Goal: Task Accomplishment & Management: Manage account settings

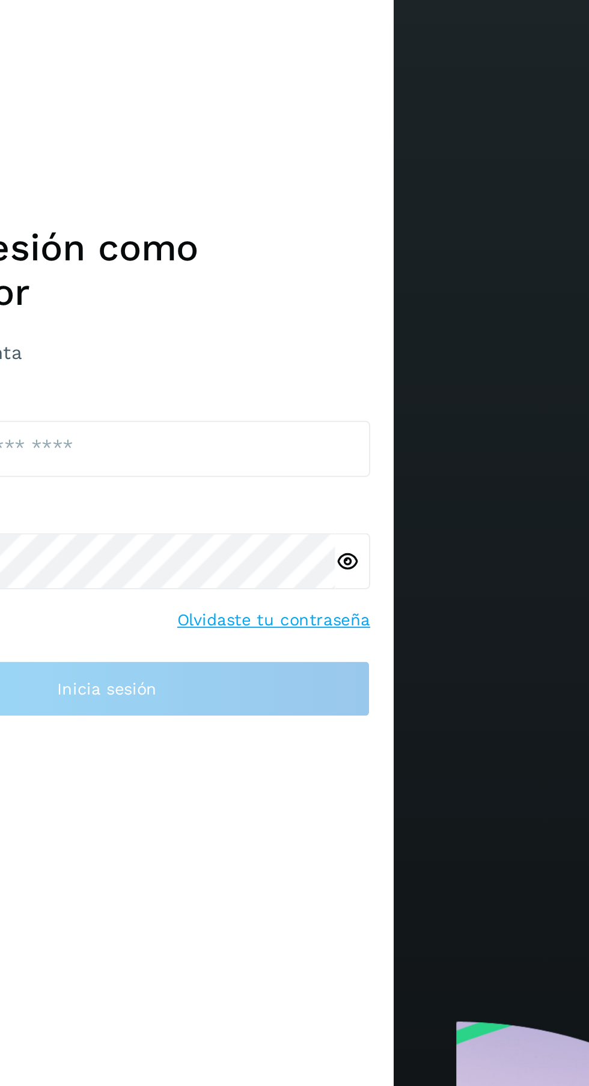
scroll to position [2, 0]
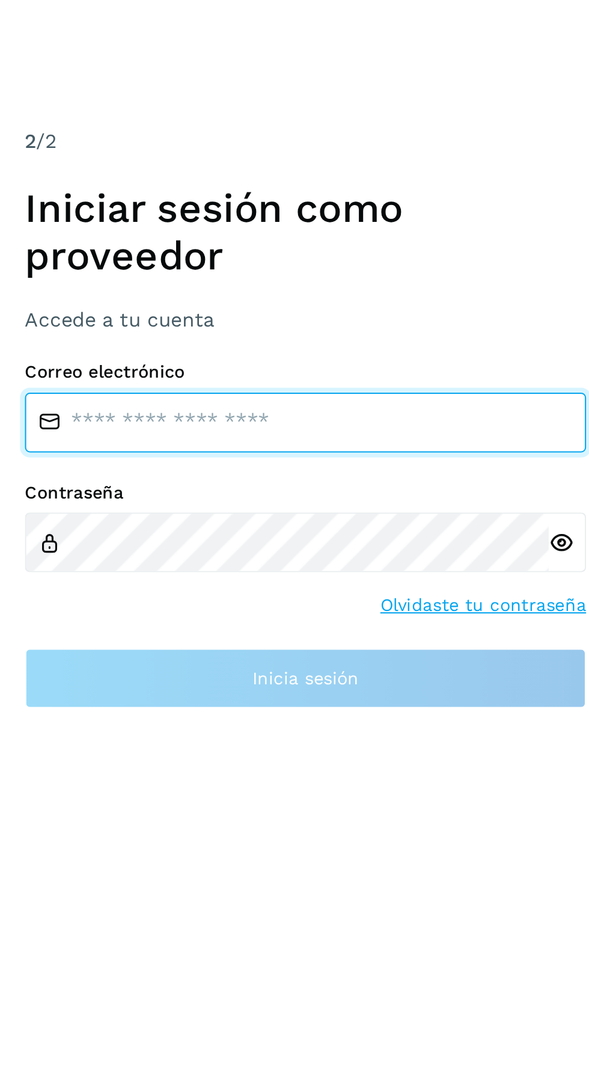
click at [183, 560] on input "email" at bounding box center [147, 545] width 271 height 29
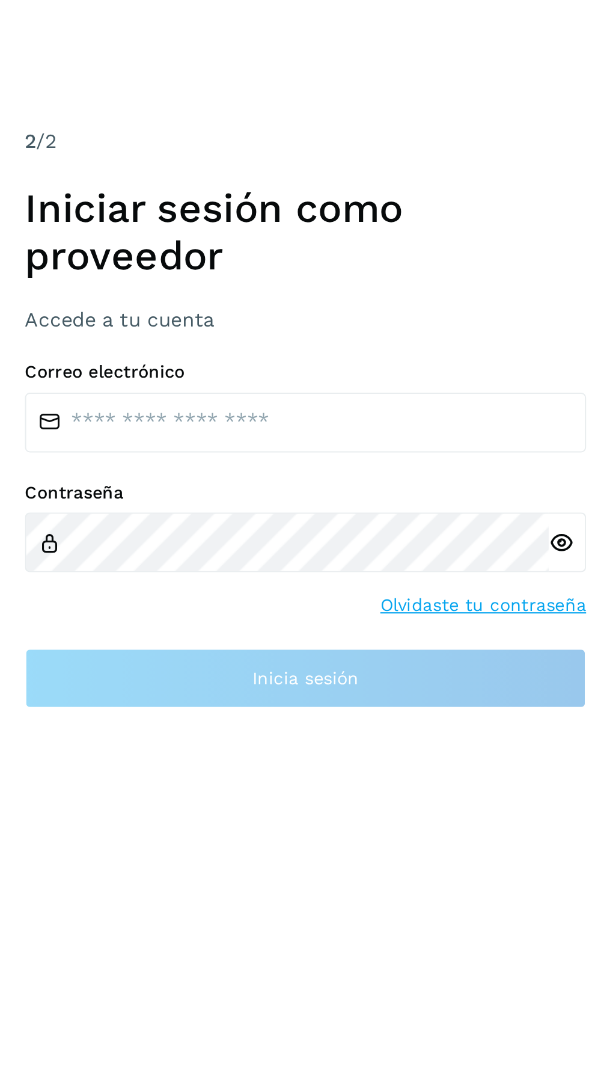
scroll to position [0, 0]
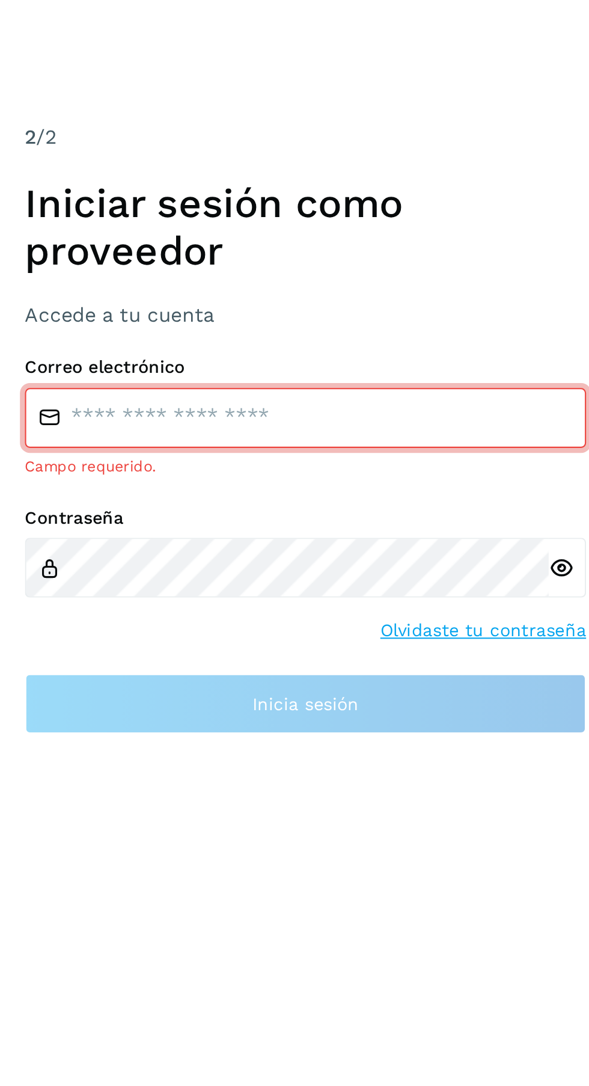
type input "**********"
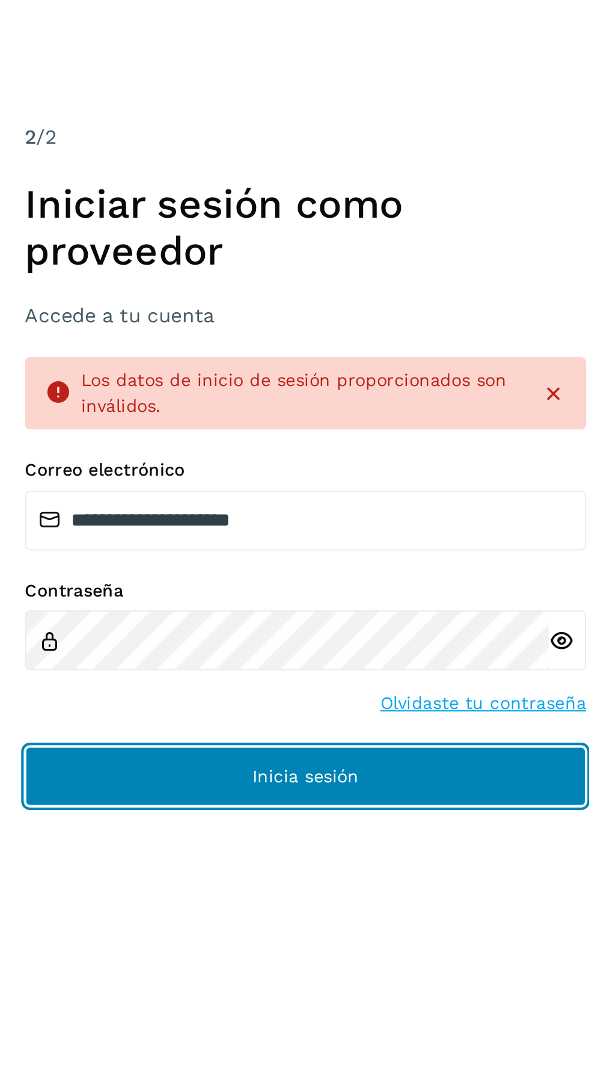
click at [226, 708] on button "Inicia sesión" at bounding box center [147, 693] width 271 height 29
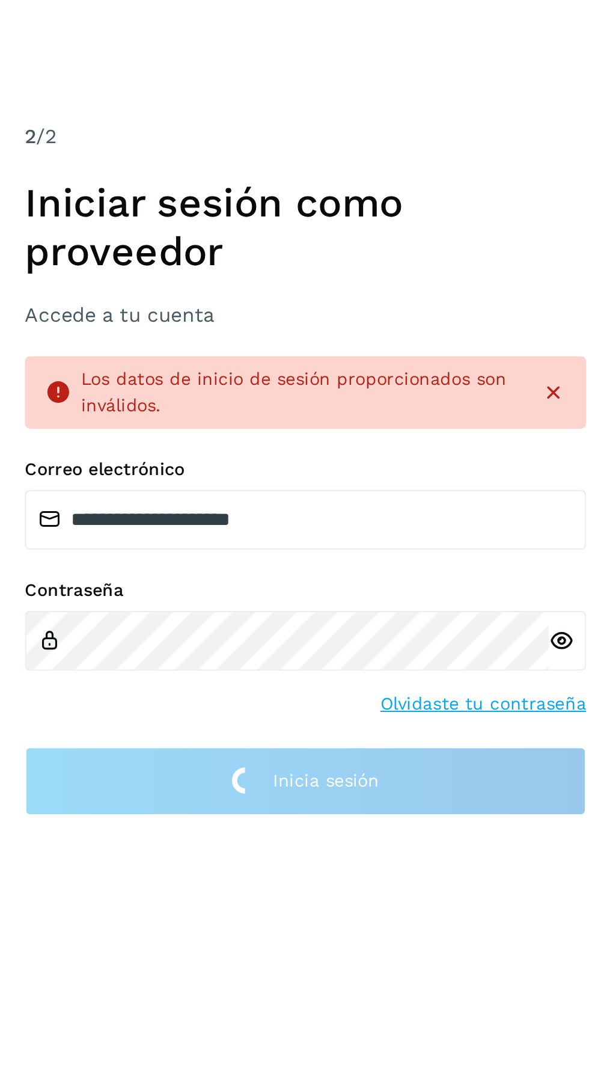
scroll to position [2, 0]
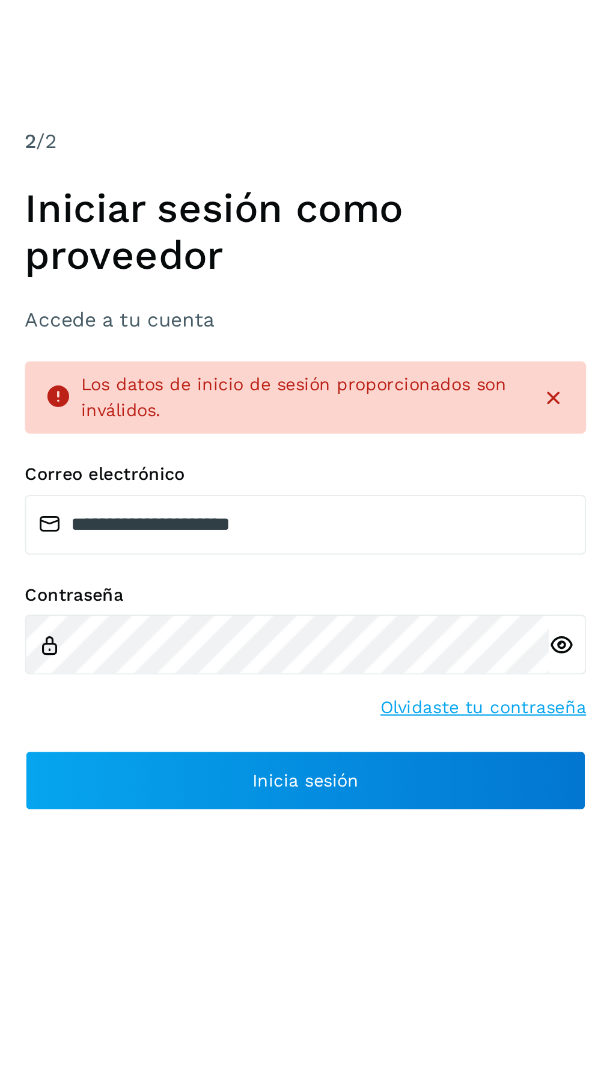
click at [268, 634] on icon at bounding box center [271, 628] width 13 height 13
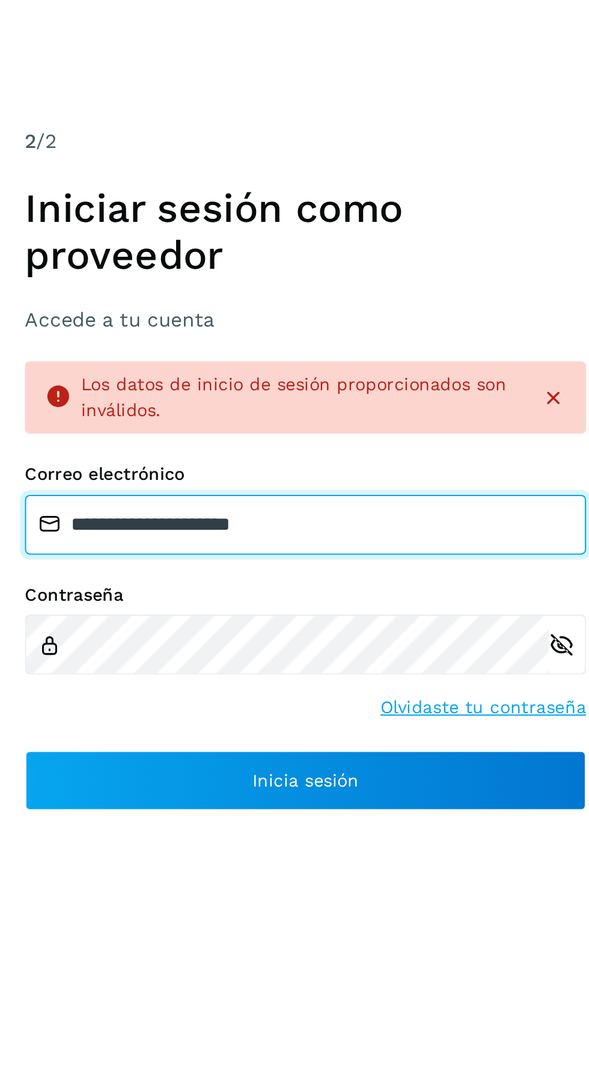
click at [229, 585] on input "**********" at bounding box center [147, 570] width 271 height 29
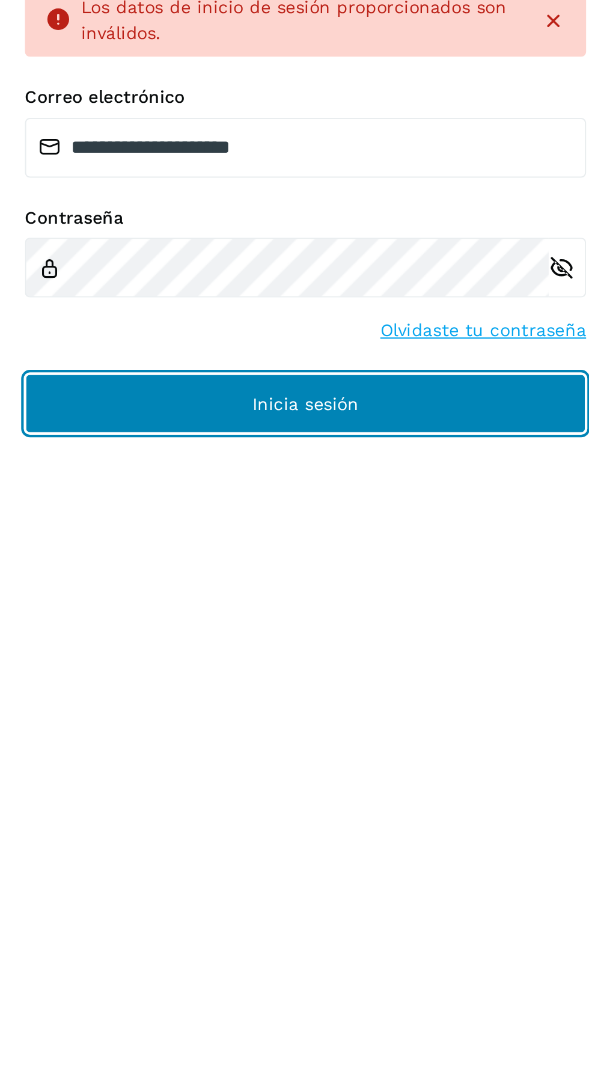
click at [190, 708] on button "Inicia sesión" at bounding box center [147, 693] width 271 height 29
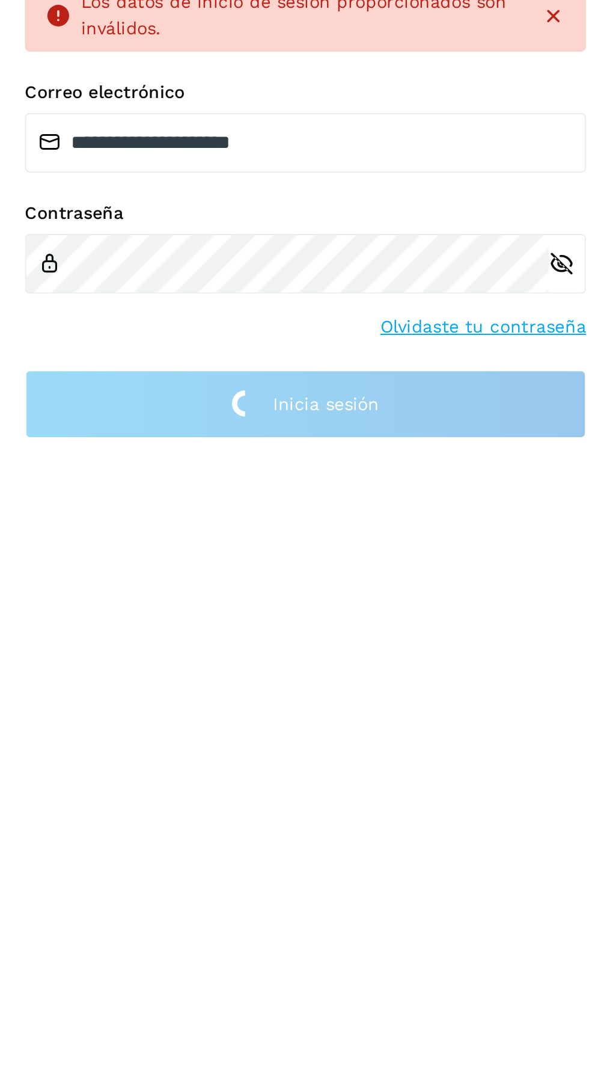
scroll to position [0, 0]
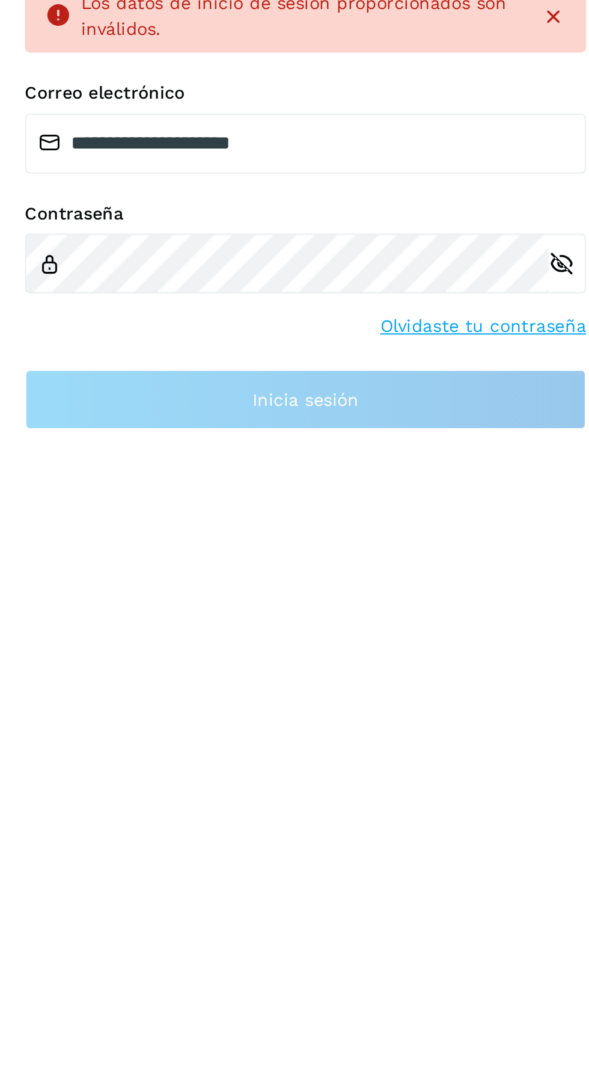
click at [266, 484] on icon at bounding box center [267, 478] width 12 height 12
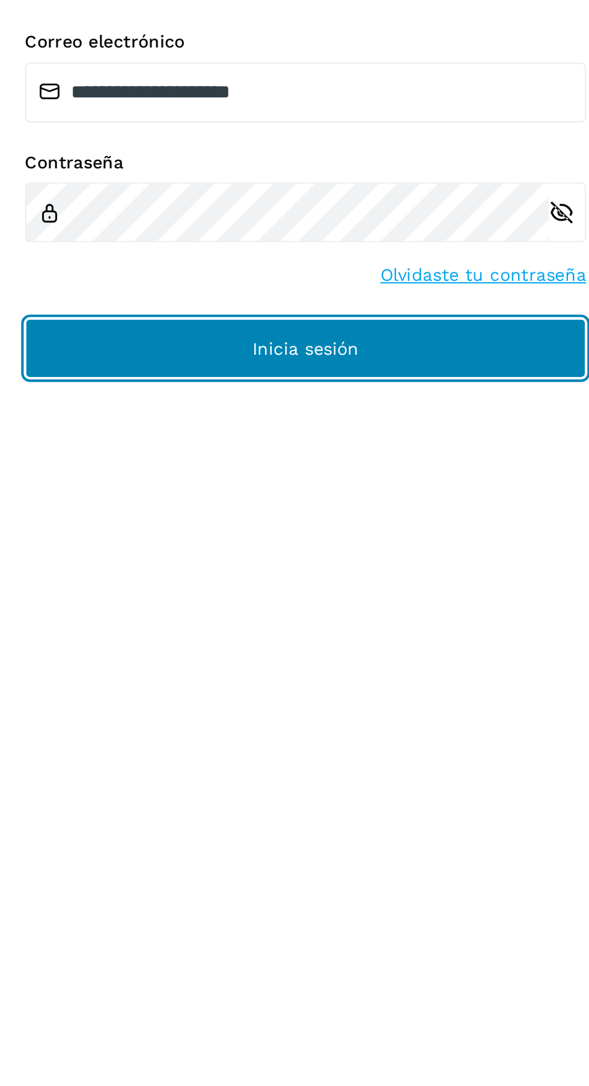
click at [201, 653] on button "Inicia sesión" at bounding box center [147, 638] width 271 height 29
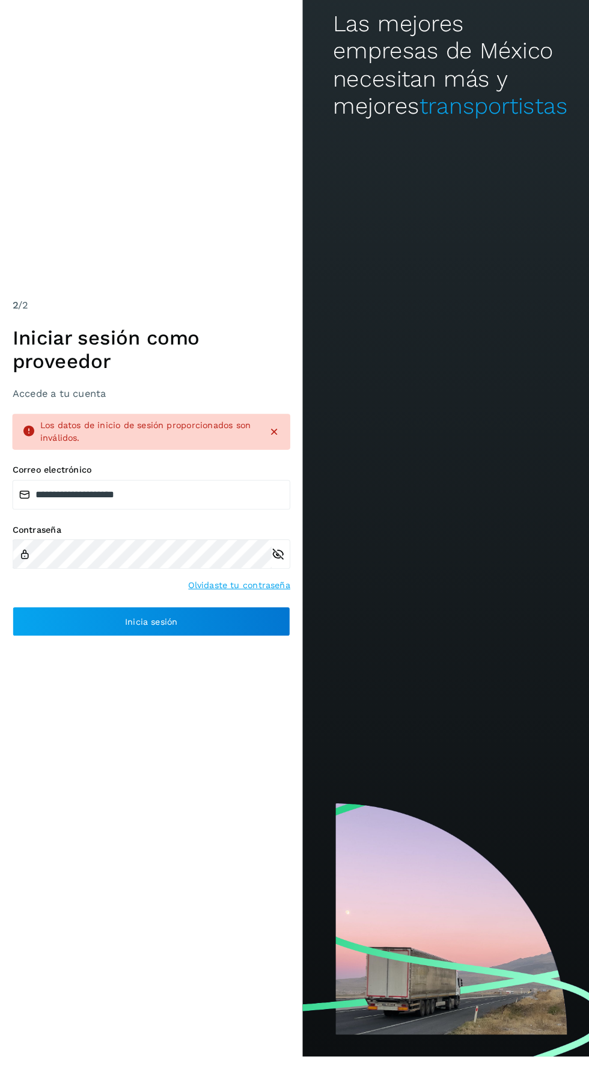
scroll to position [0, 0]
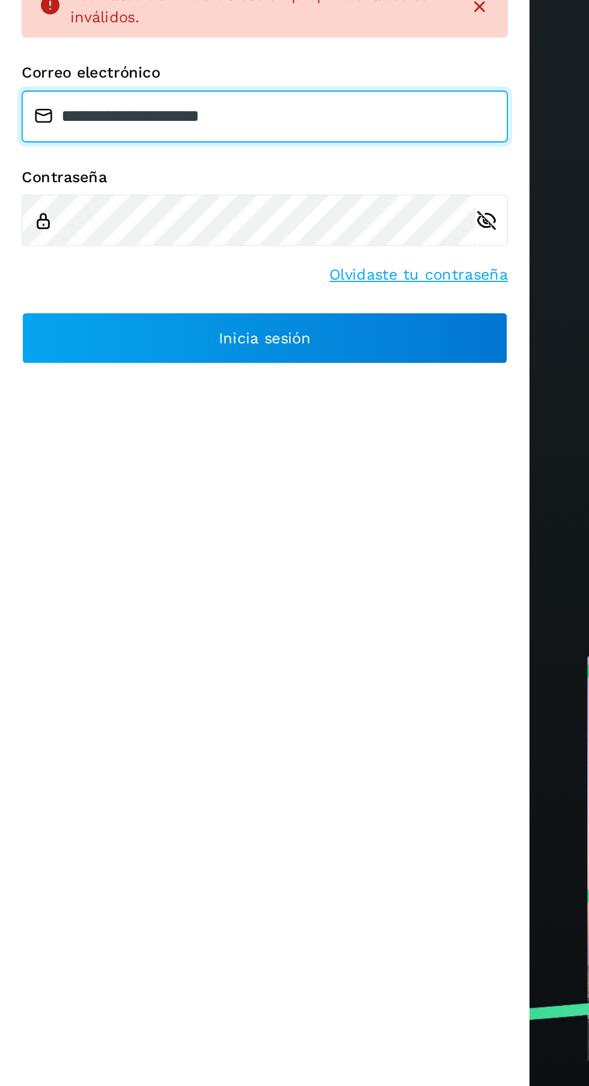
click at [213, 554] on input "**********" at bounding box center [147, 539] width 271 height 29
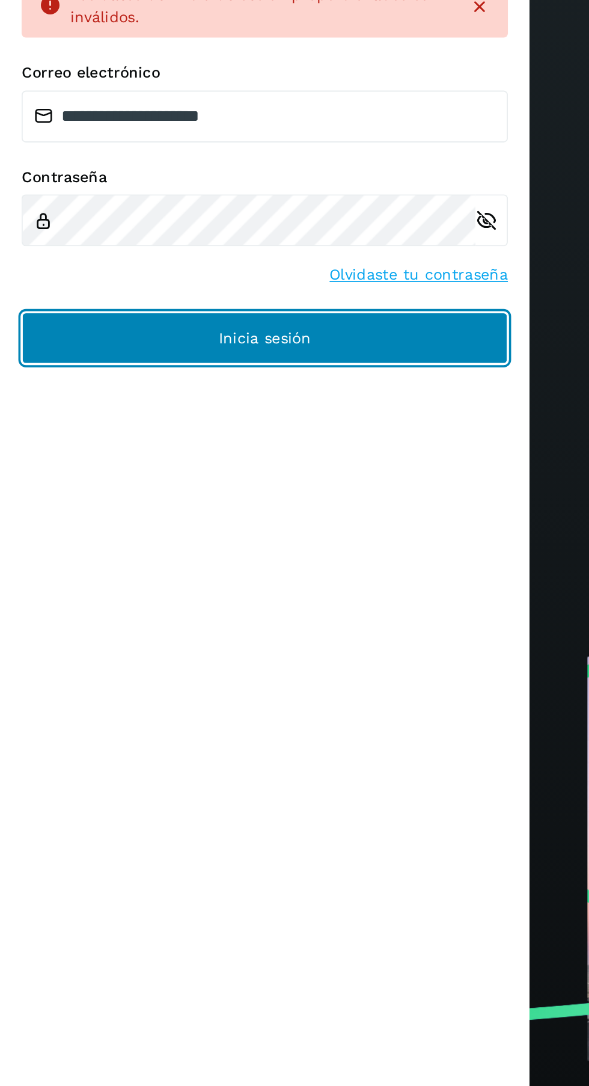
click at [236, 677] on button "Inicia sesión" at bounding box center [147, 662] width 271 height 29
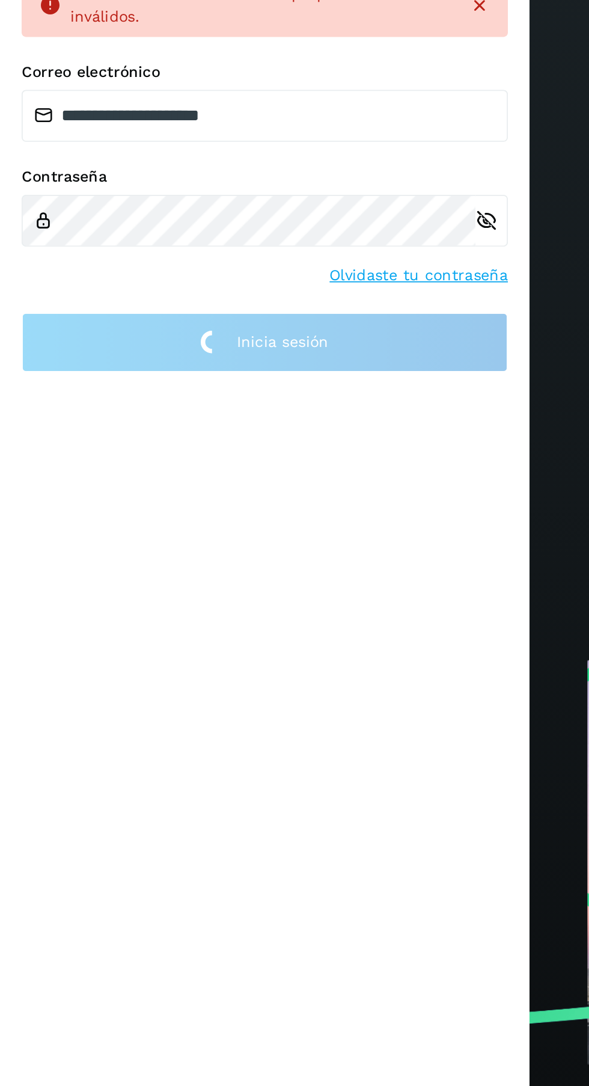
scroll to position [2, 0]
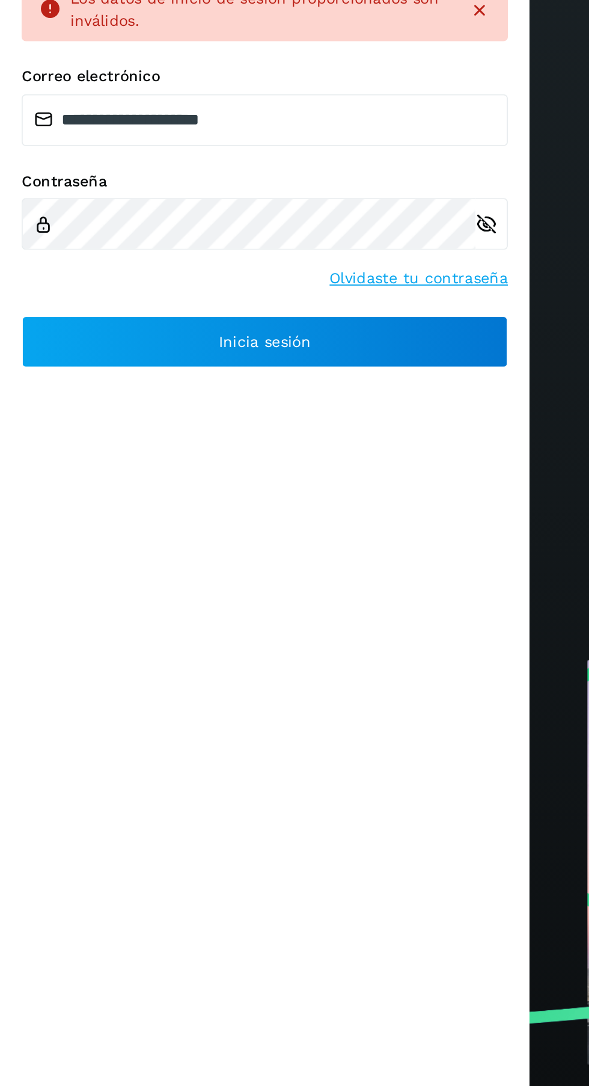
click at [248, 634] on link "Olvidaste tu contraseña" at bounding box center [232, 627] width 99 height 13
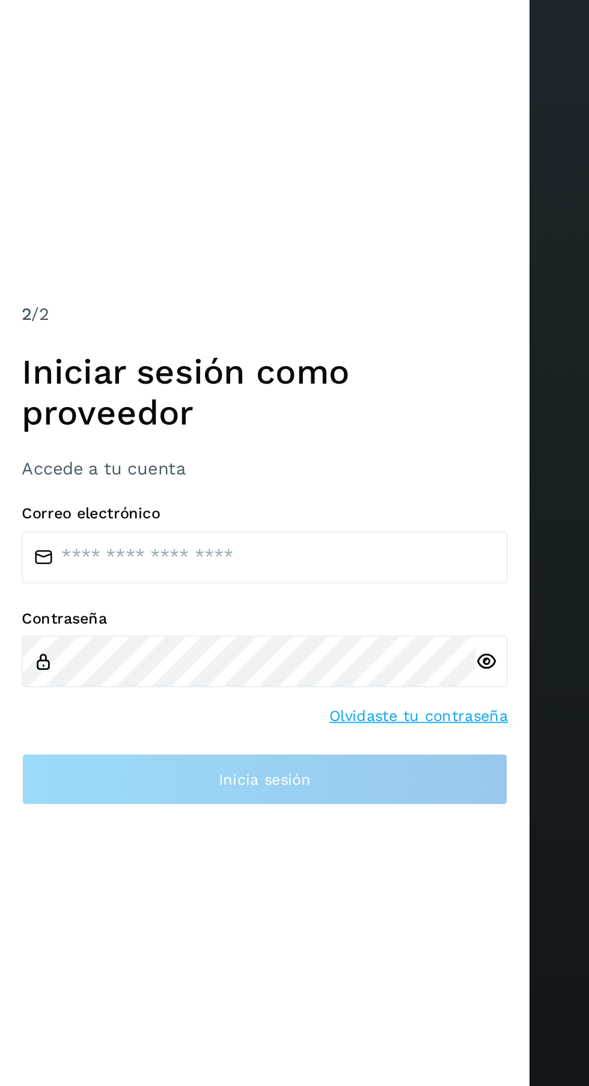
click at [227, 587] on div "Correo electrónico Contraseña Olvidaste tu contraseña Inicia sesión" at bounding box center [147, 568] width 271 height 167
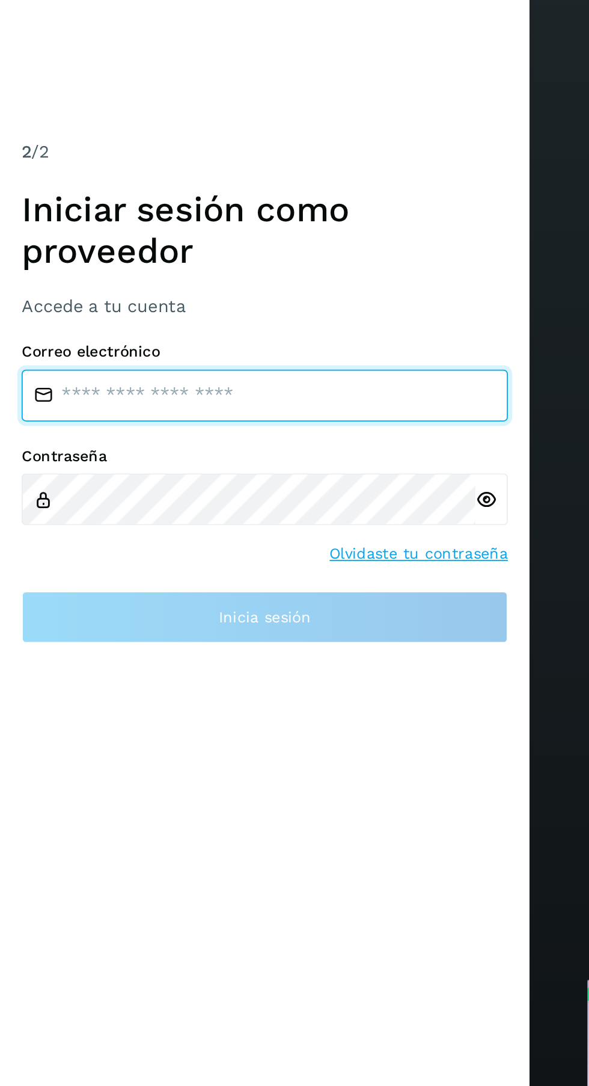
click at [198, 529] on input "email" at bounding box center [147, 514] width 271 height 29
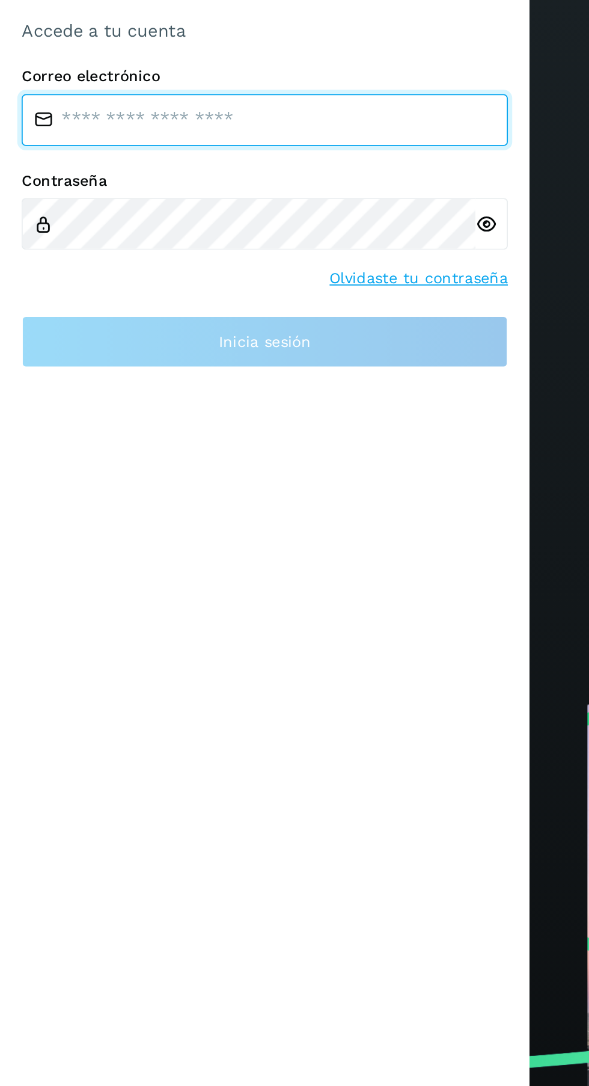
type input "**********"
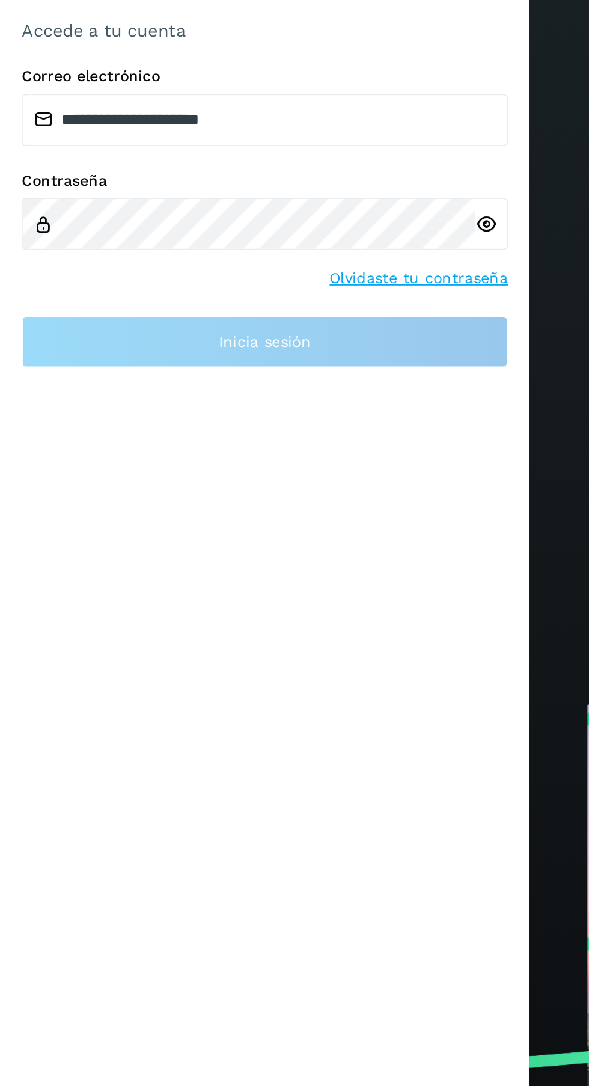
click at [272, 579] on icon at bounding box center [271, 573] width 13 height 13
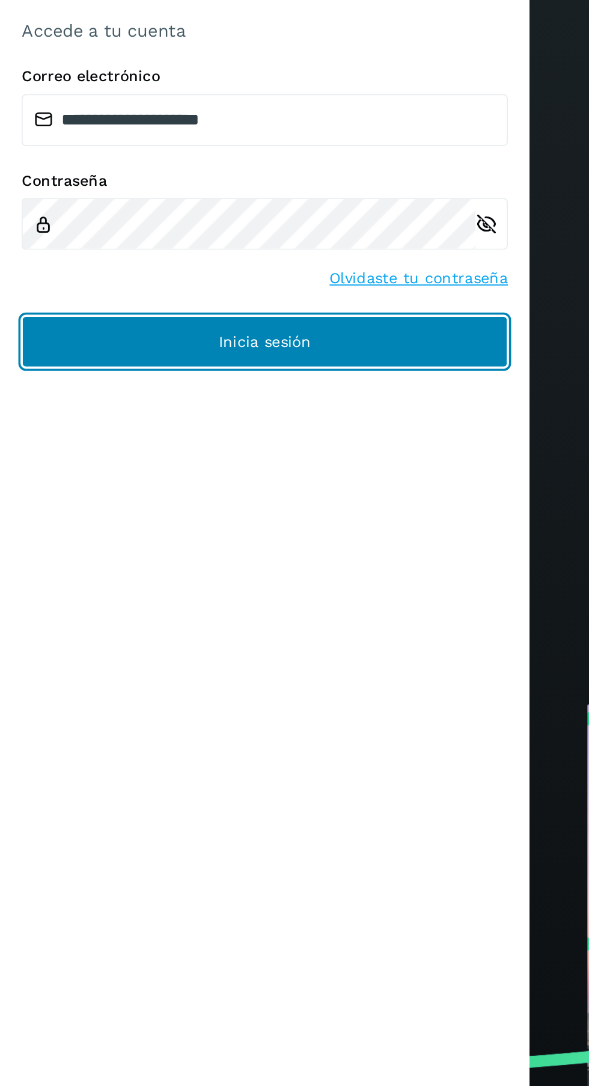
click at [207, 653] on button "Inicia sesión" at bounding box center [147, 638] width 271 height 29
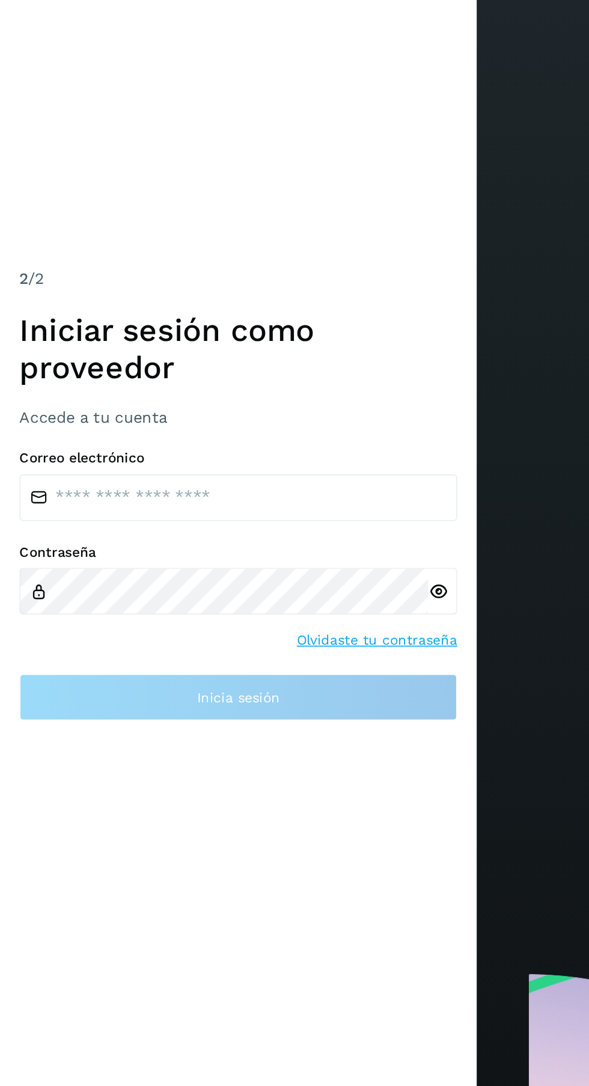
click at [174, 502] on h3 "Accede a tu cuenta" at bounding box center [147, 495] width 271 height 11
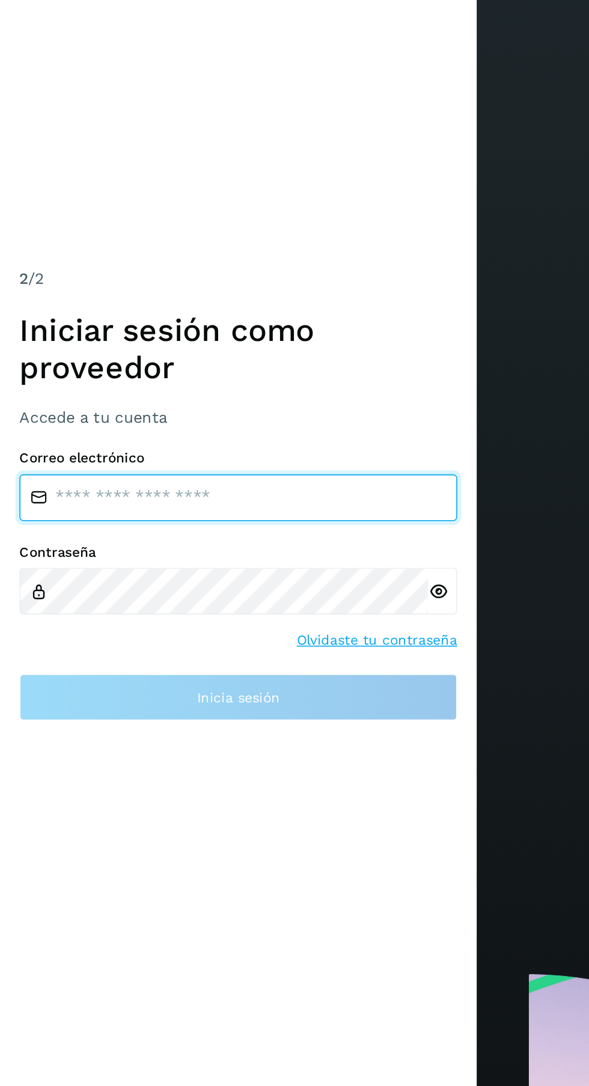
click at [191, 560] on input "email" at bounding box center [147, 545] width 271 height 29
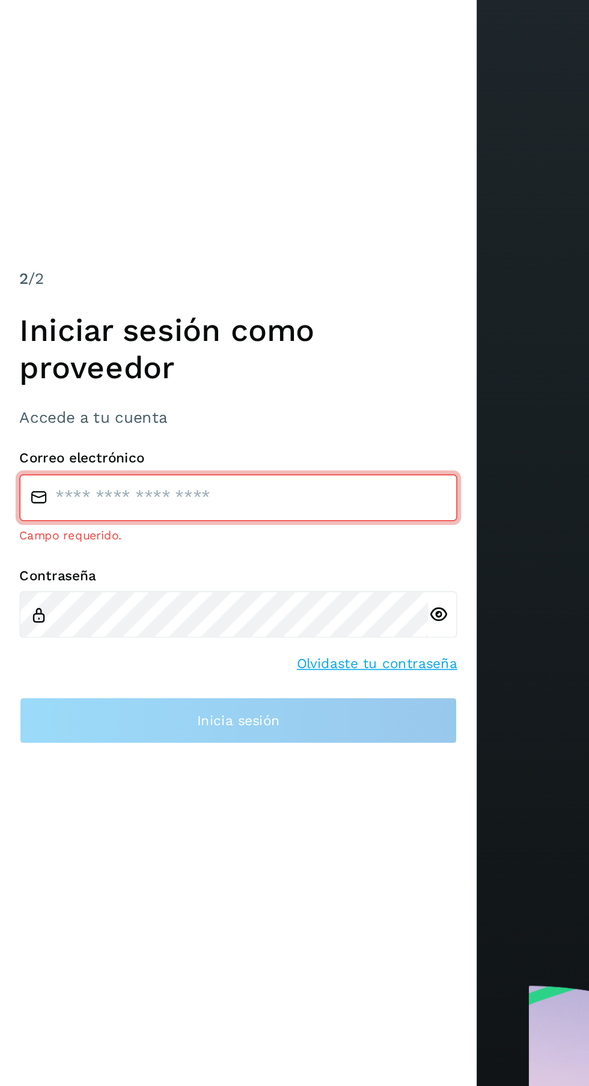
type input "**********"
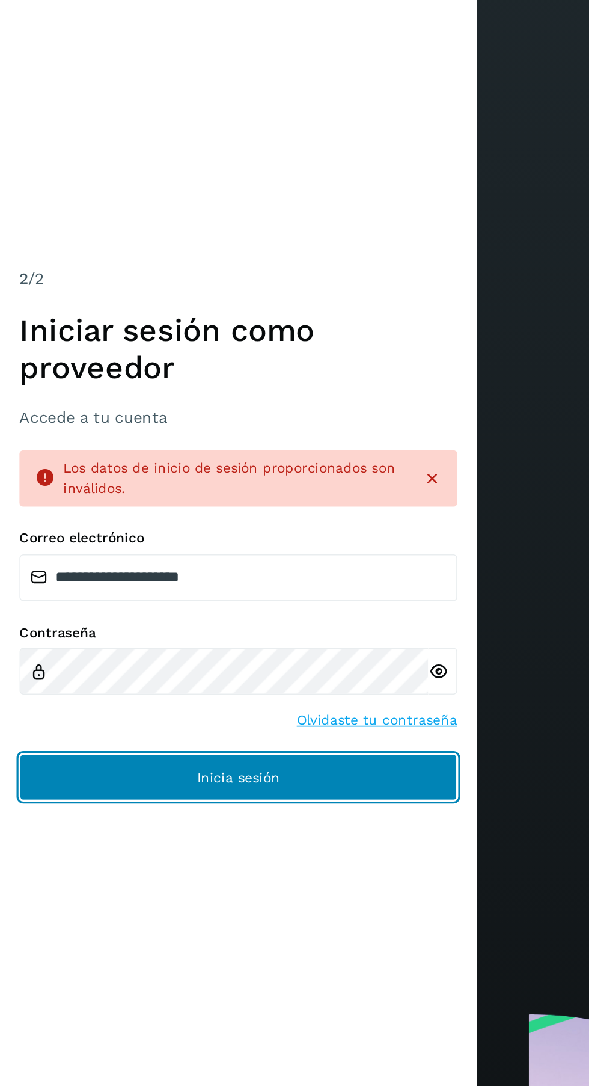
click at [232, 708] on button "Inicia sesión" at bounding box center [147, 693] width 271 height 29
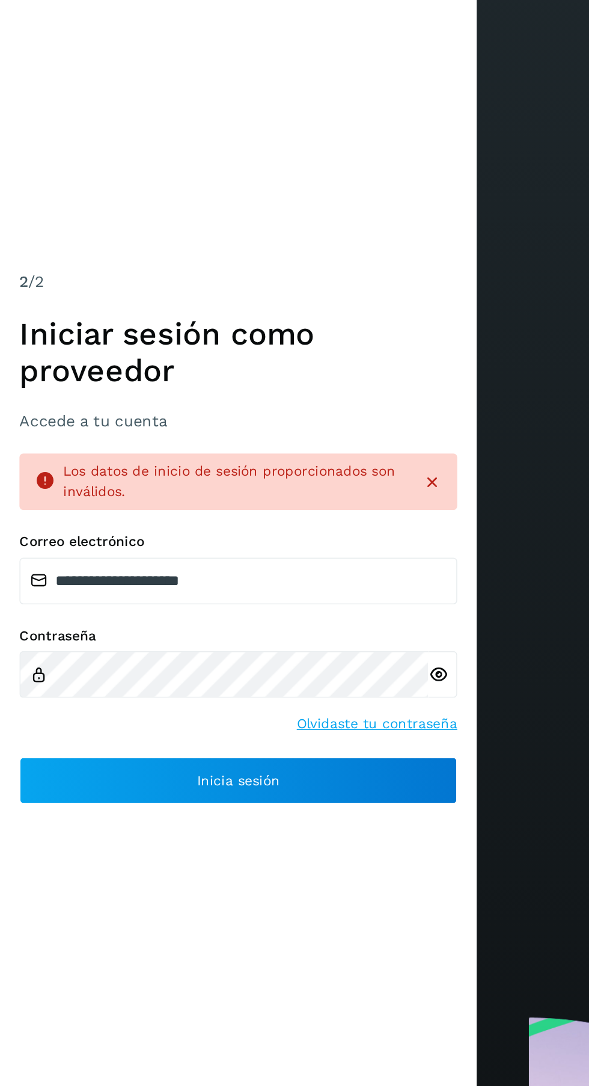
scroll to position [2, 0]
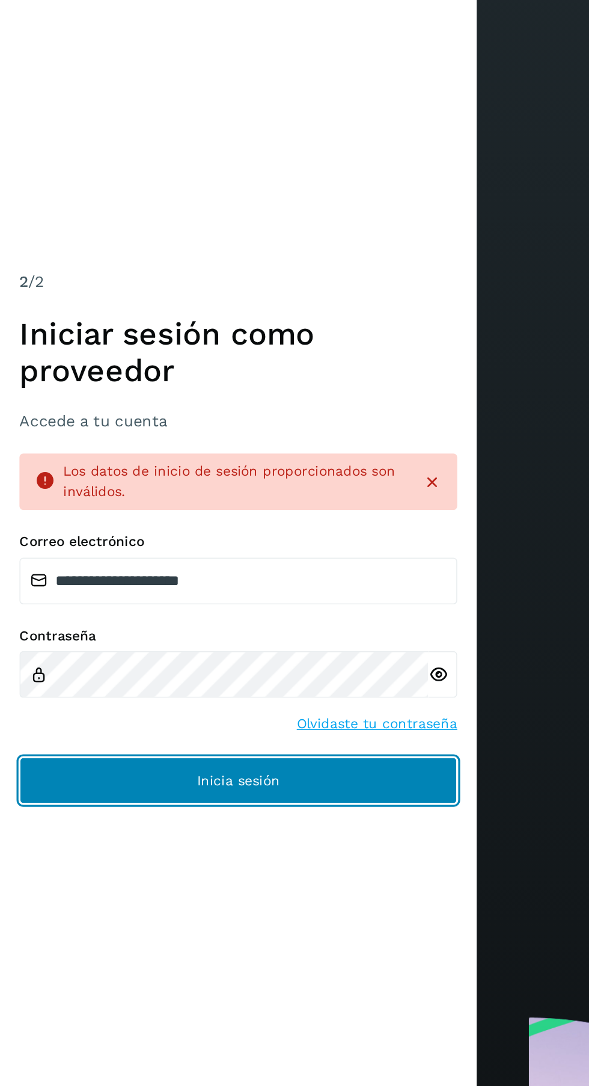
click at [208, 708] on button "Inicia sesión" at bounding box center [147, 693] width 271 height 29
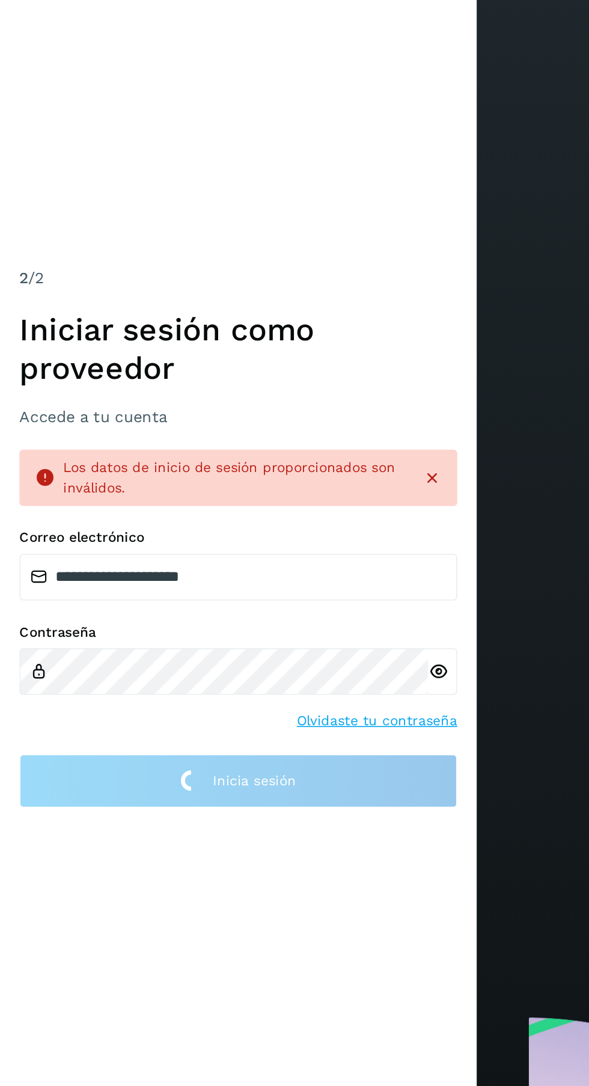
scroll to position [0, 0]
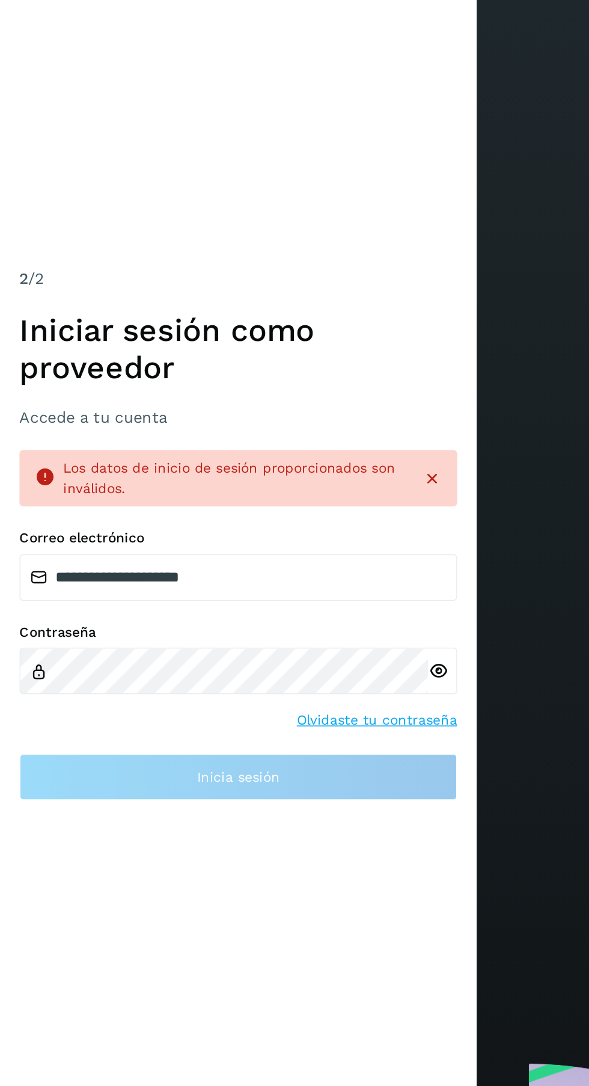
click at [274, 604] on icon at bounding box center [271, 597] width 13 height 13
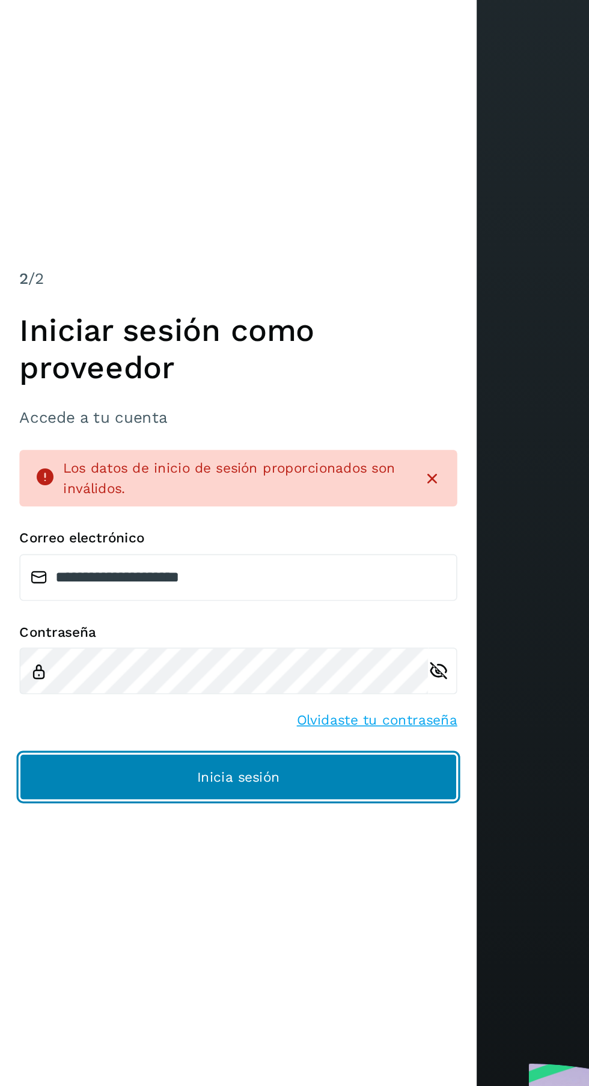
click at [211, 677] on button "Inicia sesión" at bounding box center [147, 662] width 271 height 29
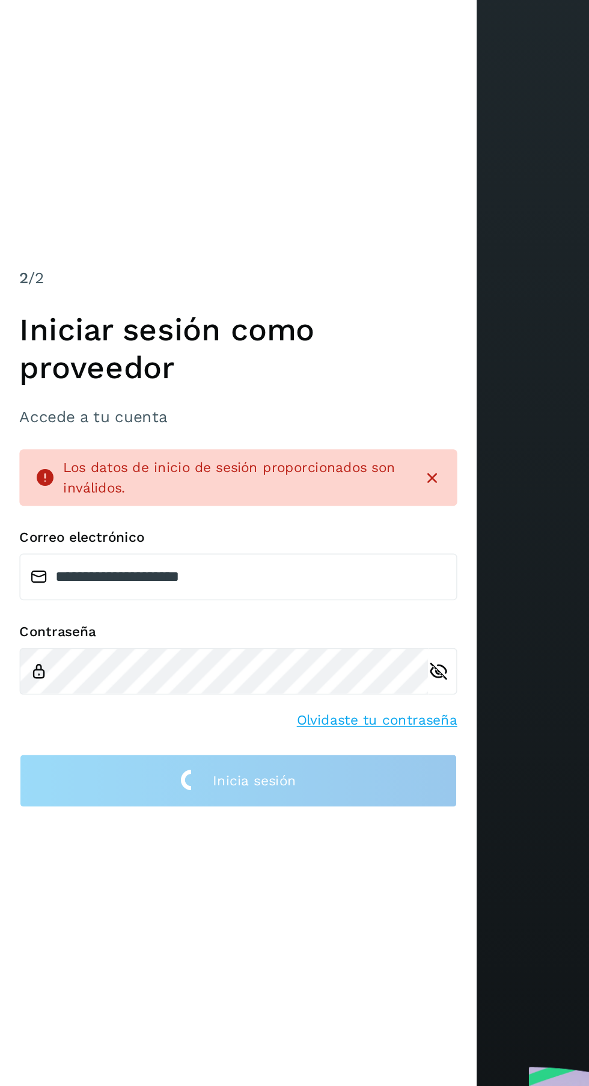
scroll to position [2, 0]
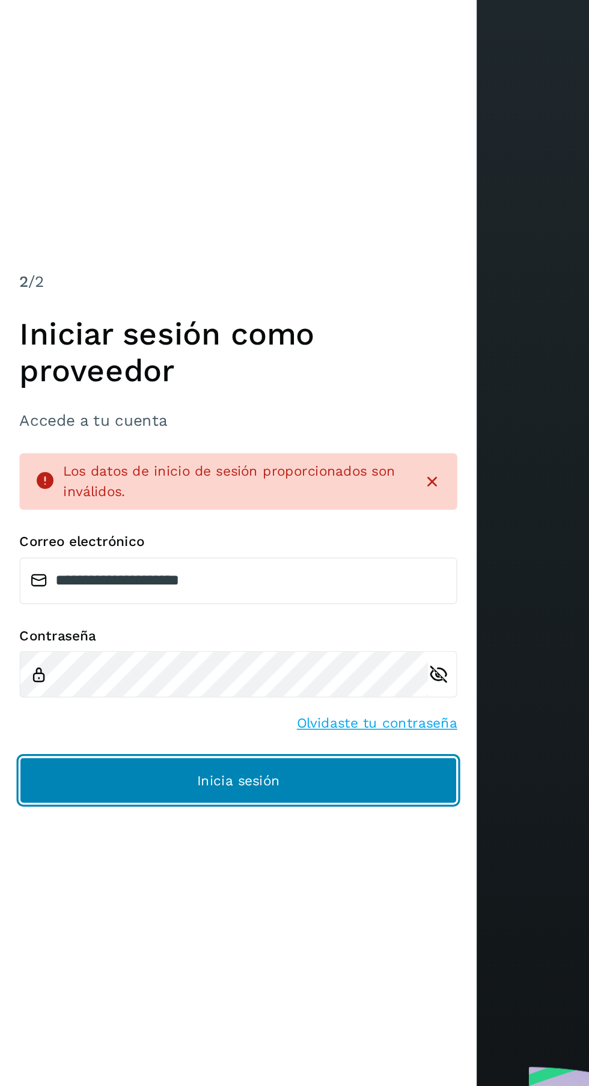
click at [219, 677] on button "Inicia sesión" at bounding box center [147, 662] width 271 height 29
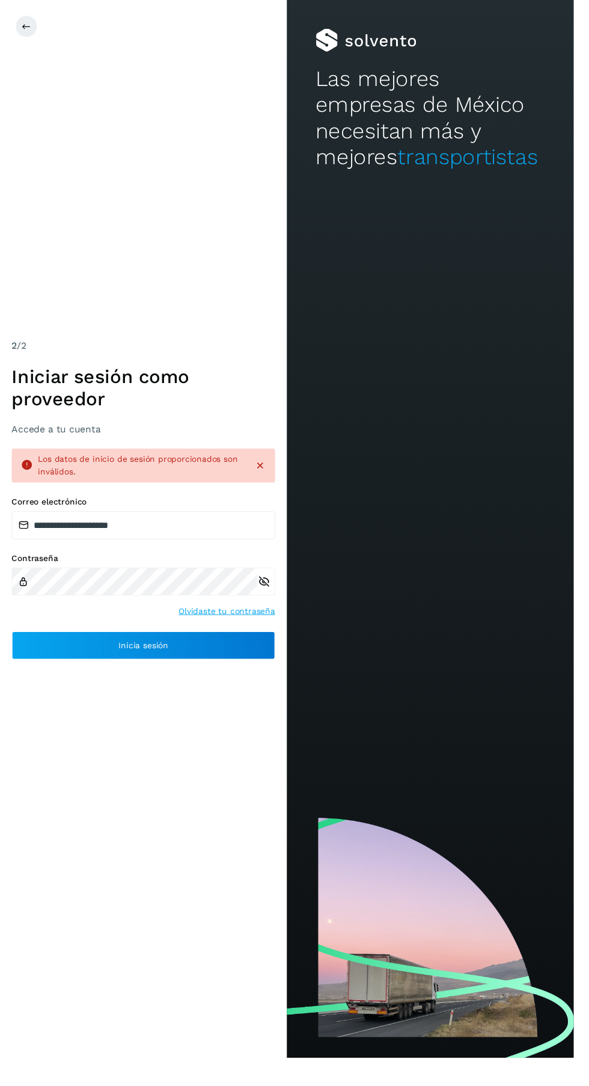
scroll to position [0, 0]
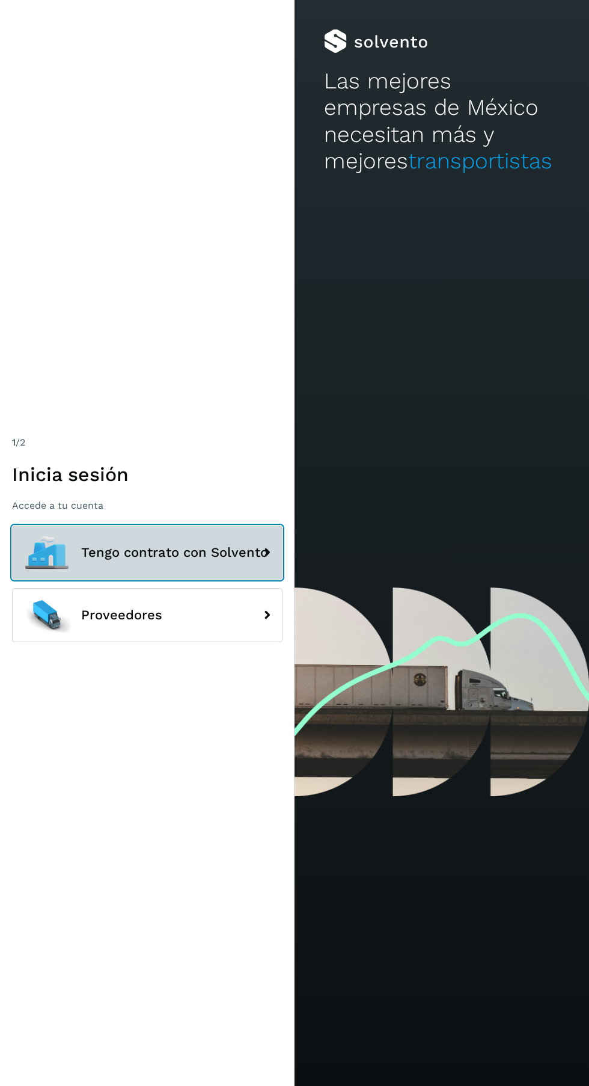
click at [224, 560] on span "Tengo contrato con Solvento" at bounding box center [174, 552] width 187 height 14
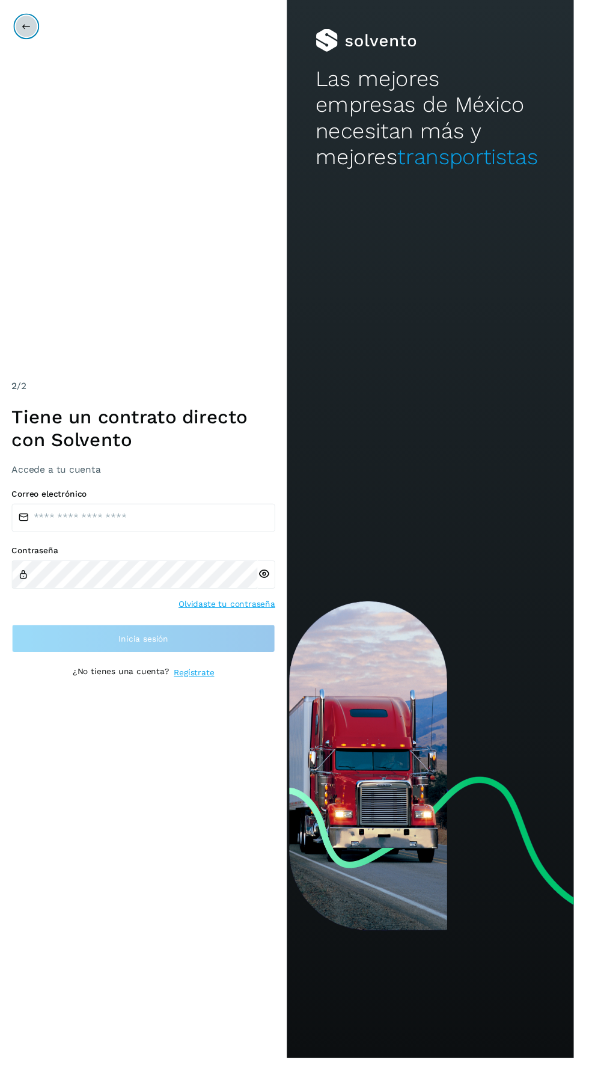
click at [25, 26] on icon at bounding box center [27, 27] width 10 height 10
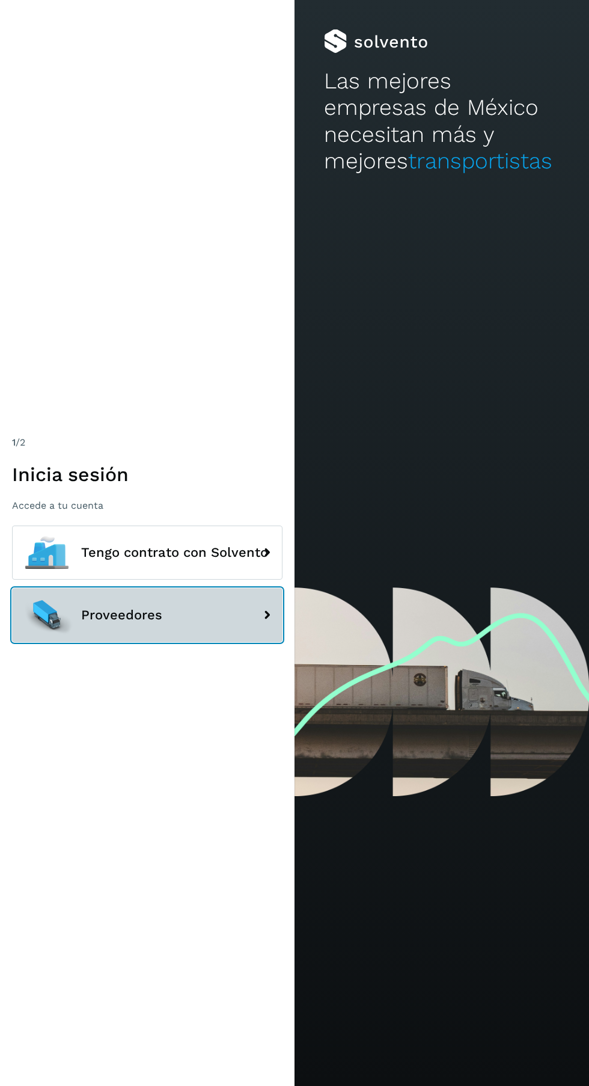
click at [183, 642] on button "Proveedores" at bounding box center [147, 615] width 271 height 54
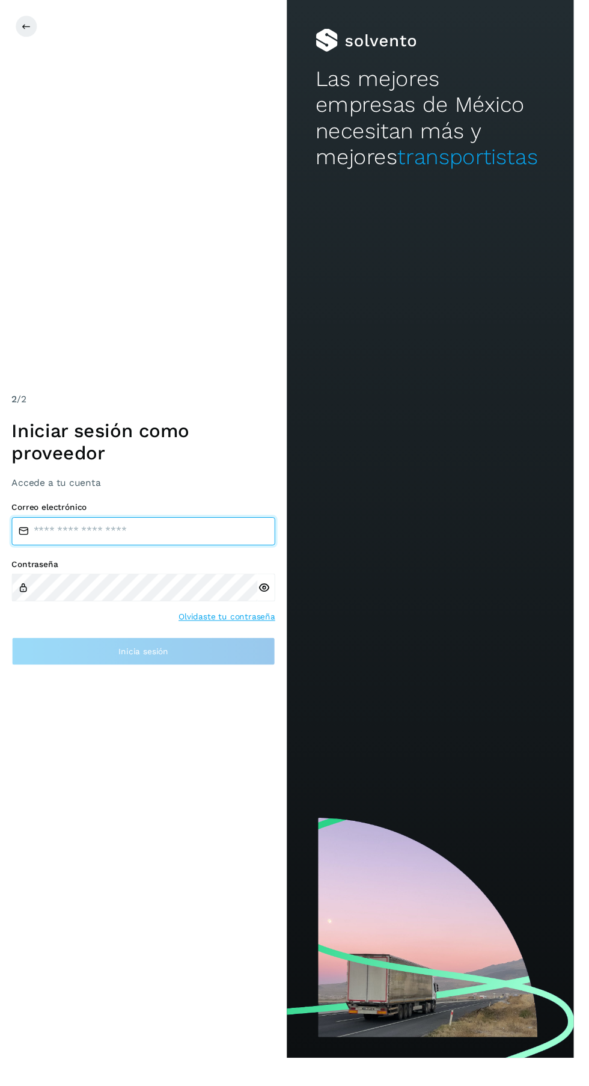
click at [178, 560] on input "email" at bounding box center [147, 545] width 271 height 29
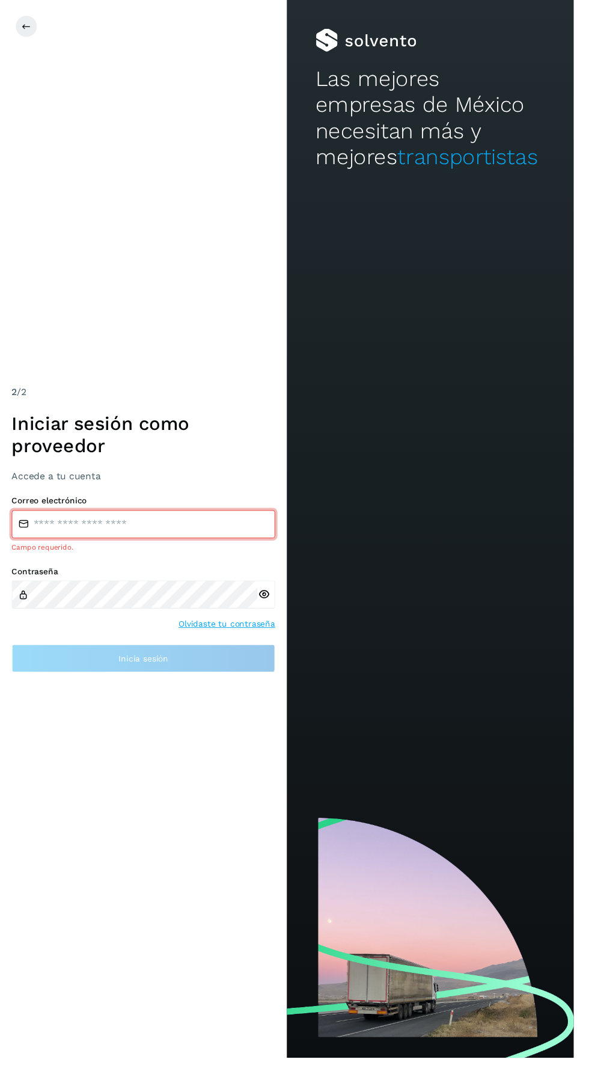
type input "**********"
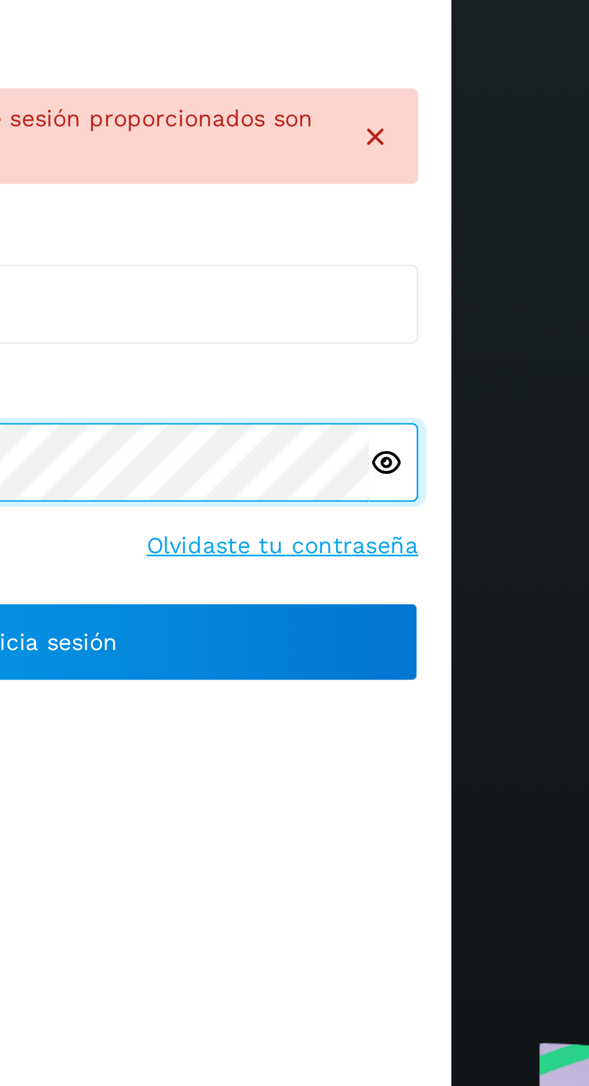
scroll to position [3, 0]
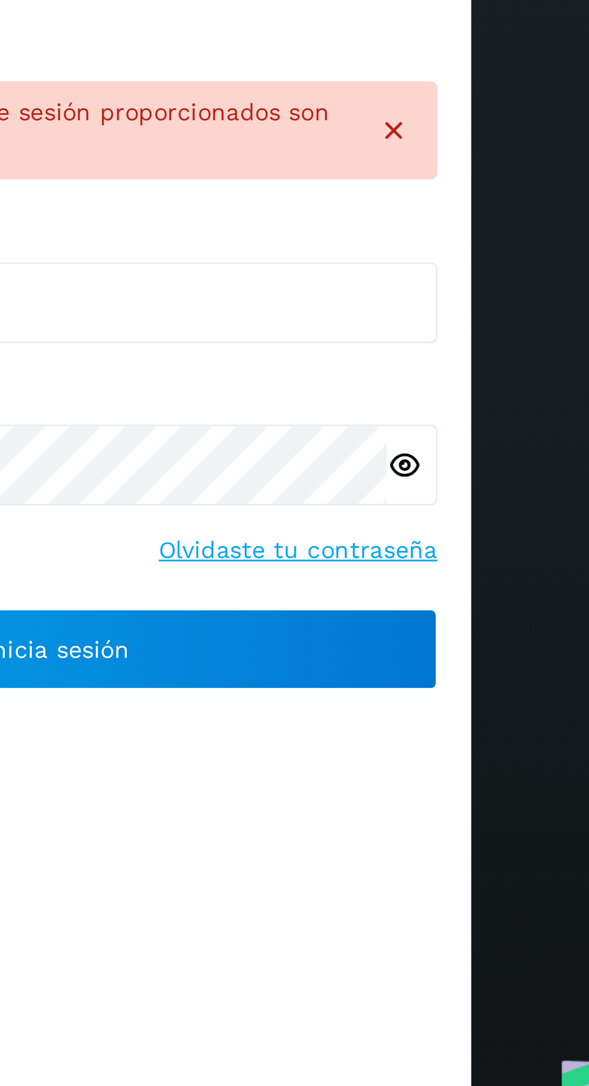
click at [266, 634] on icon at bounding box center [271, 628] width 13 height 13
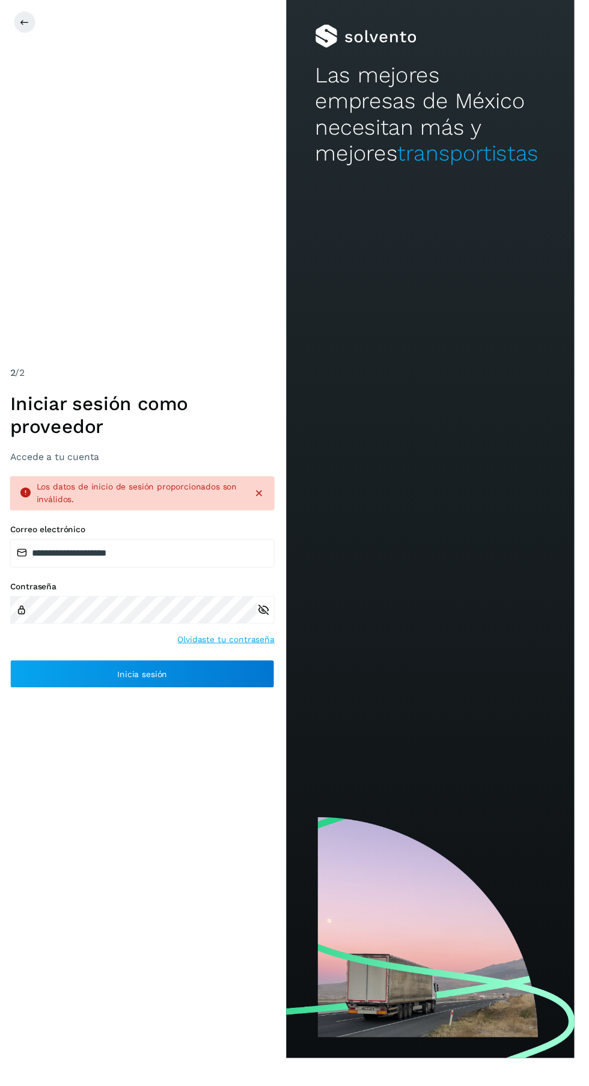
scroll to position [8, 0]
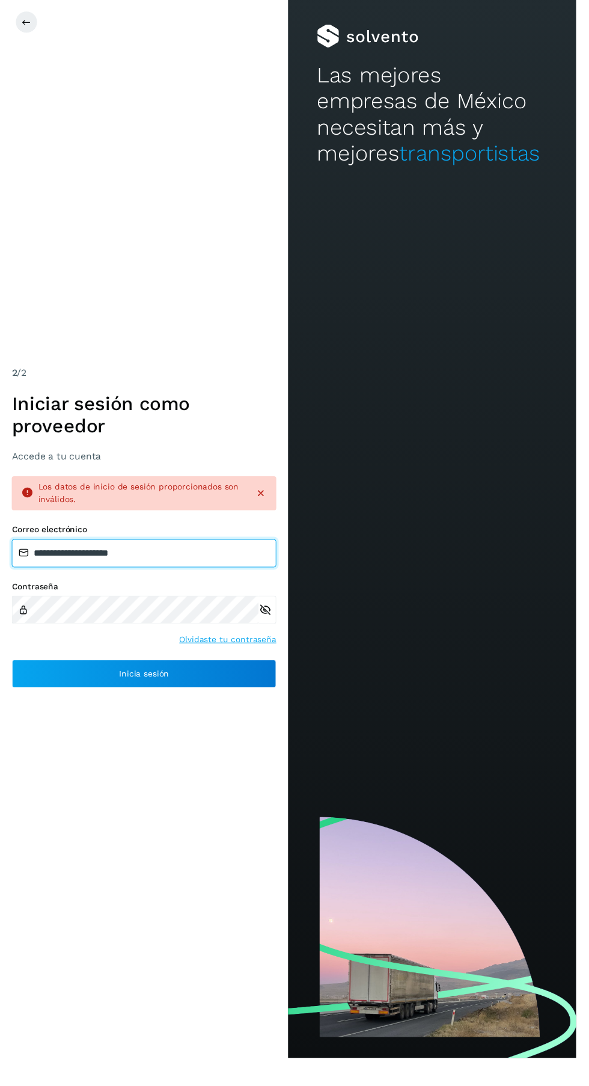
click at [232, 585] on input "**********" at bounding box center [147, 570] width 271 height 29
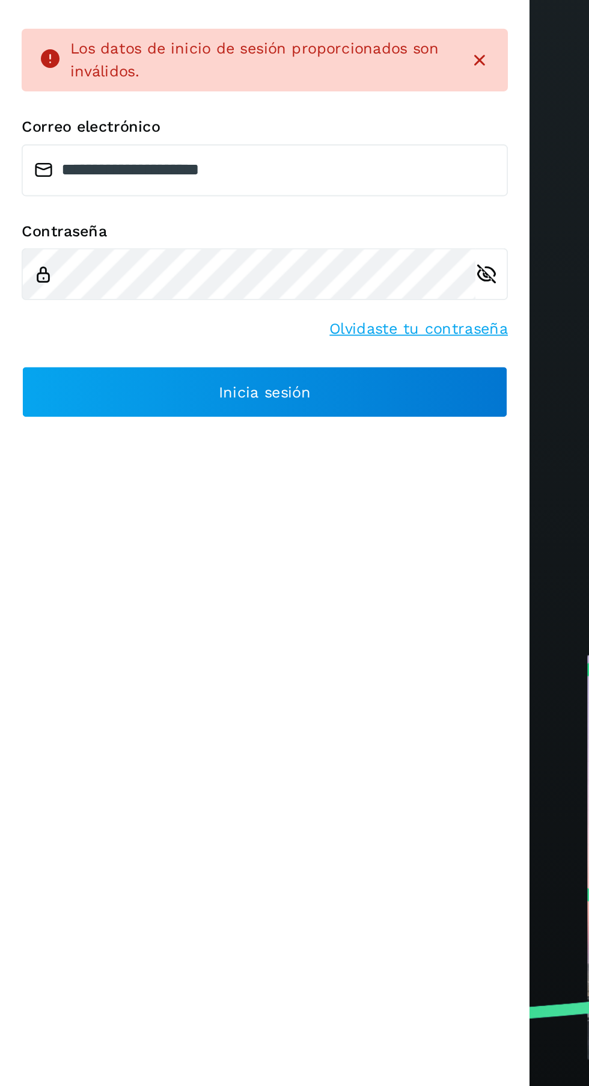
click at [273, 634] on icon at bounding box center [271, 628] width 13 height 13
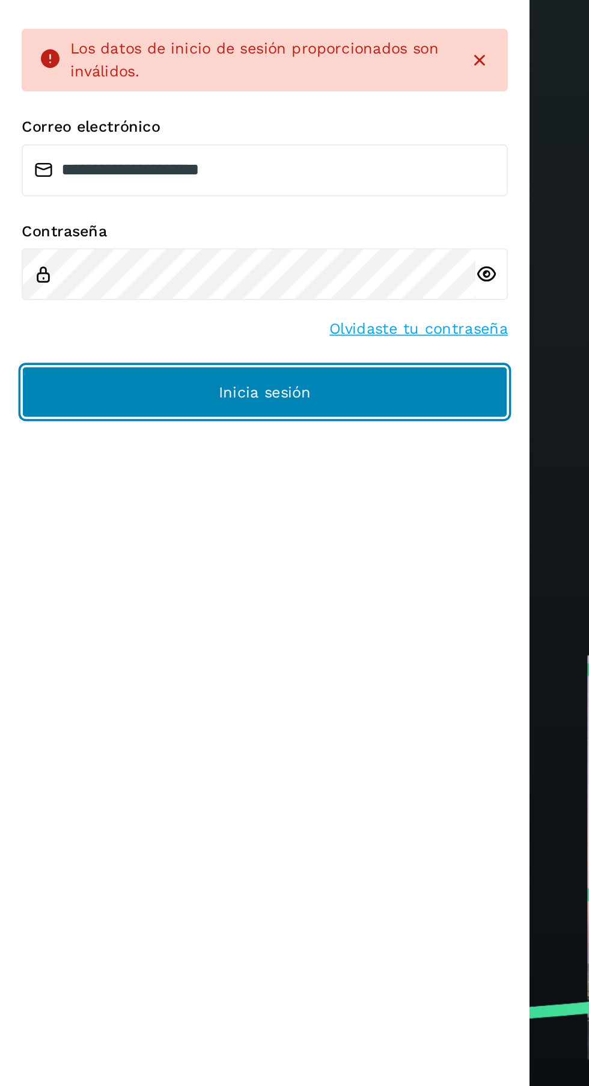
click at [230, 708] on button "Inicia sesión" at bounding box center [147, 693] width 271 height 29
click at [227, 708] on button "Inicia sesión" at bounding box center [147, 693] width 271 height 29
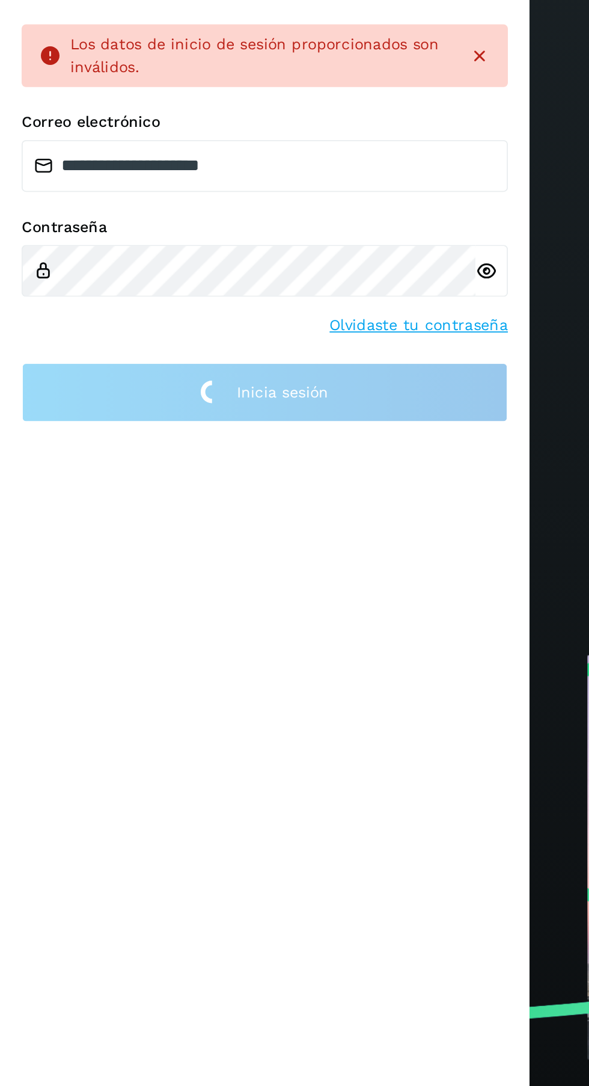
scroll to position [0, 0]
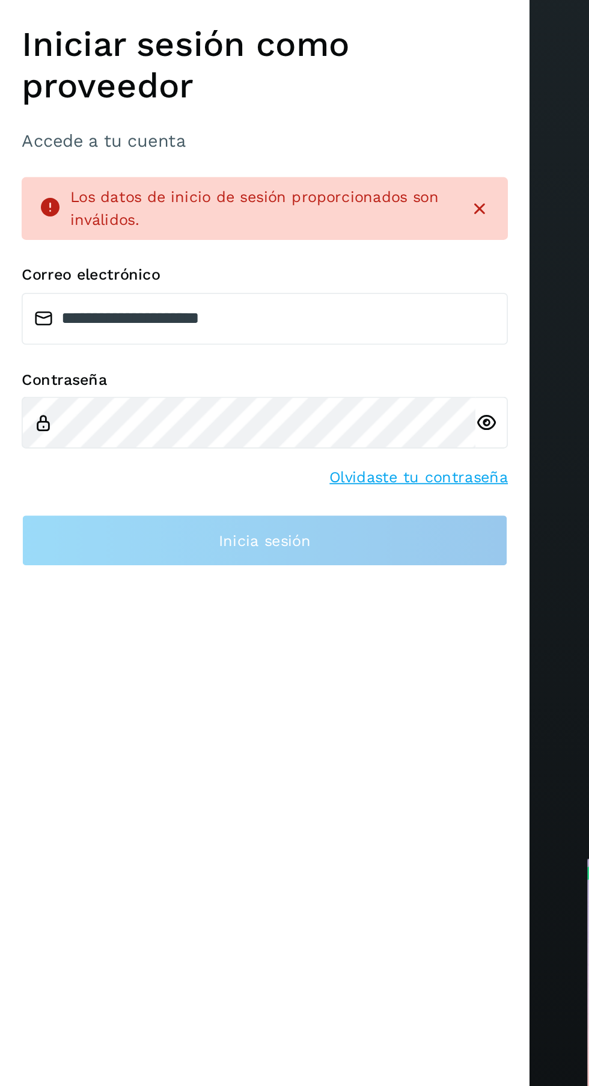
click at [272, 484] on icon at bounding box center [267, 478] width 12 height 12
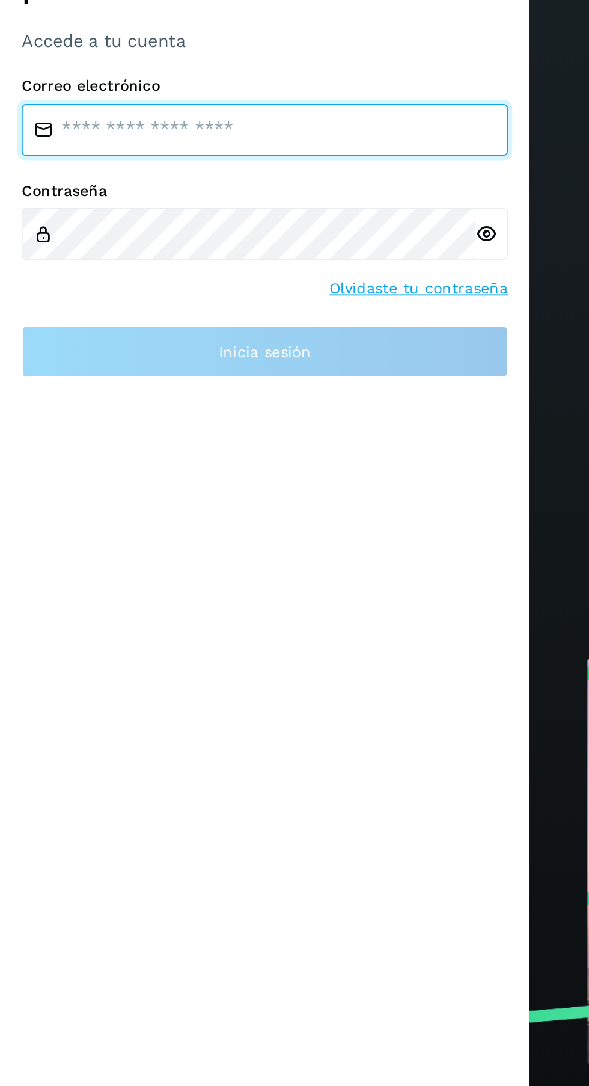
click at [185, 560] on input "email" at bounding box center [147, 545] width 271 height 29
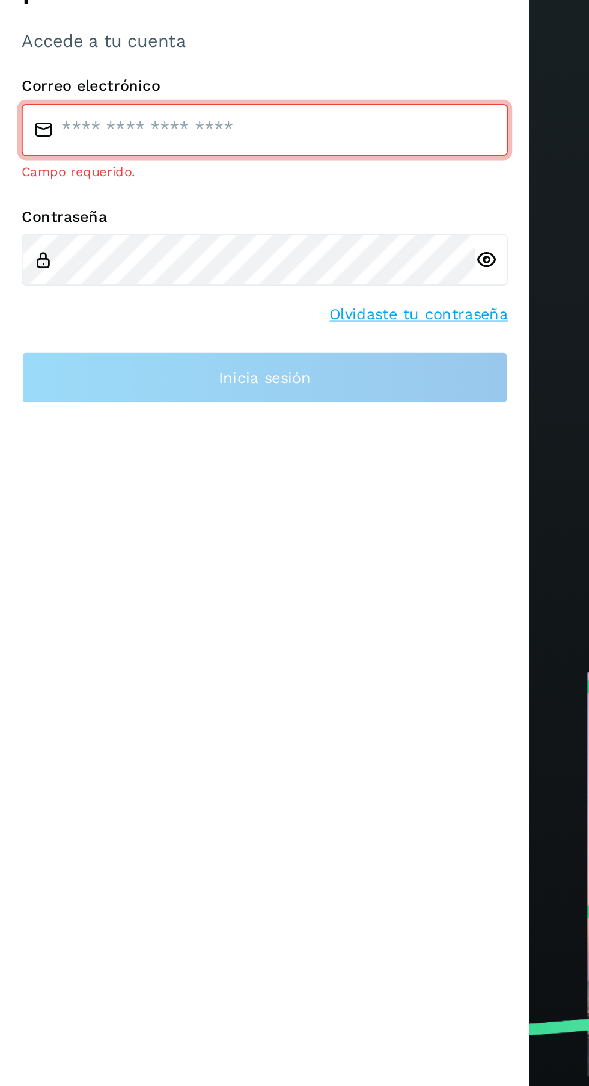
type input "**********"
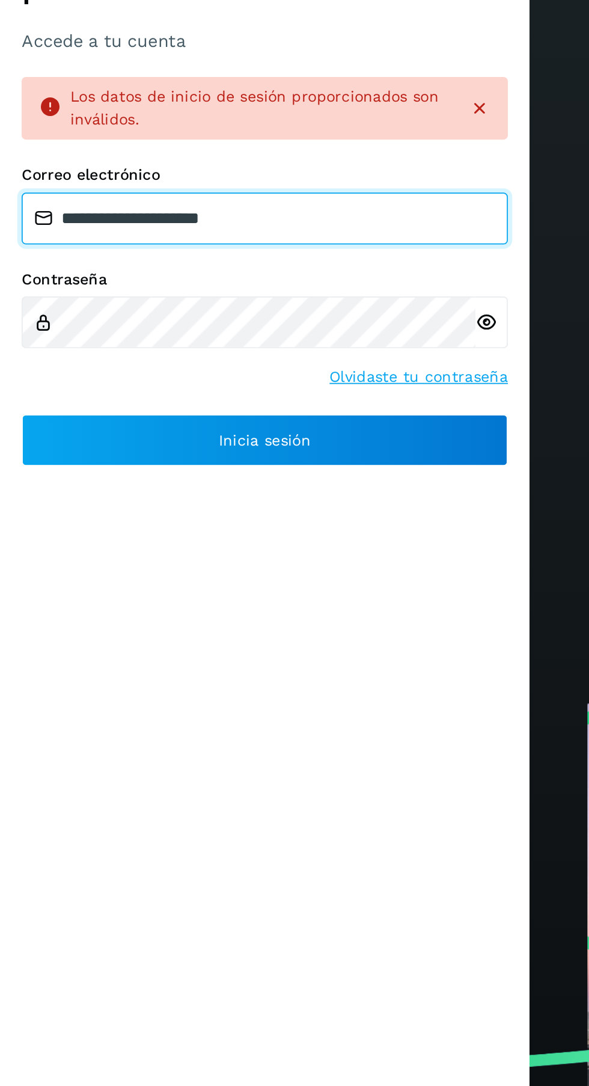
click at [37, 585] on input "**********" at bounding box center [147, 570] width 271 height 29
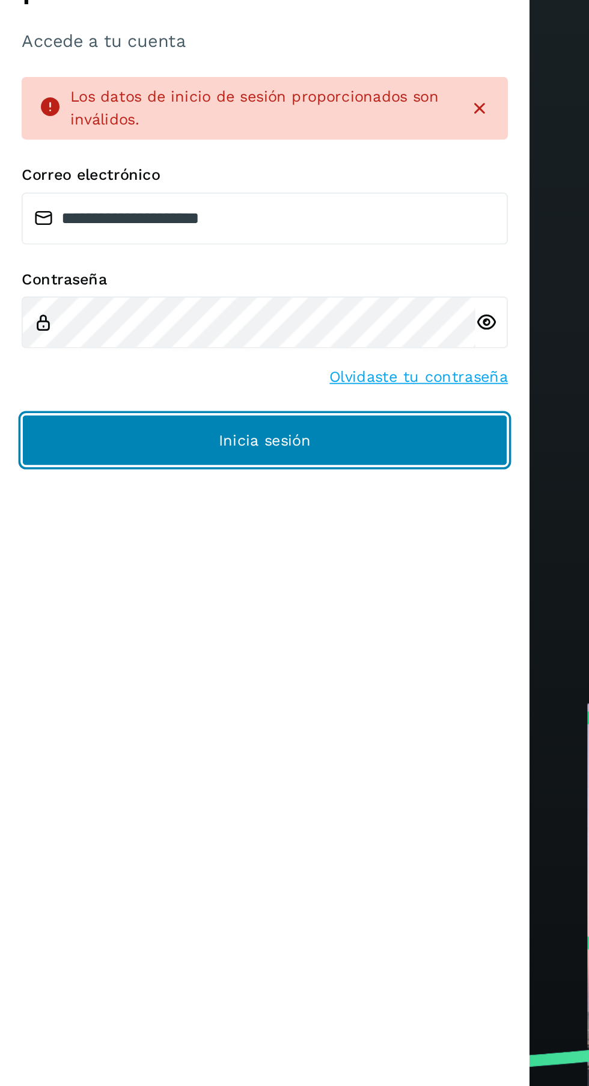
click at [49, 708] on button "Inicia sesión" at bounding box center [147, 693] width 271 height 29
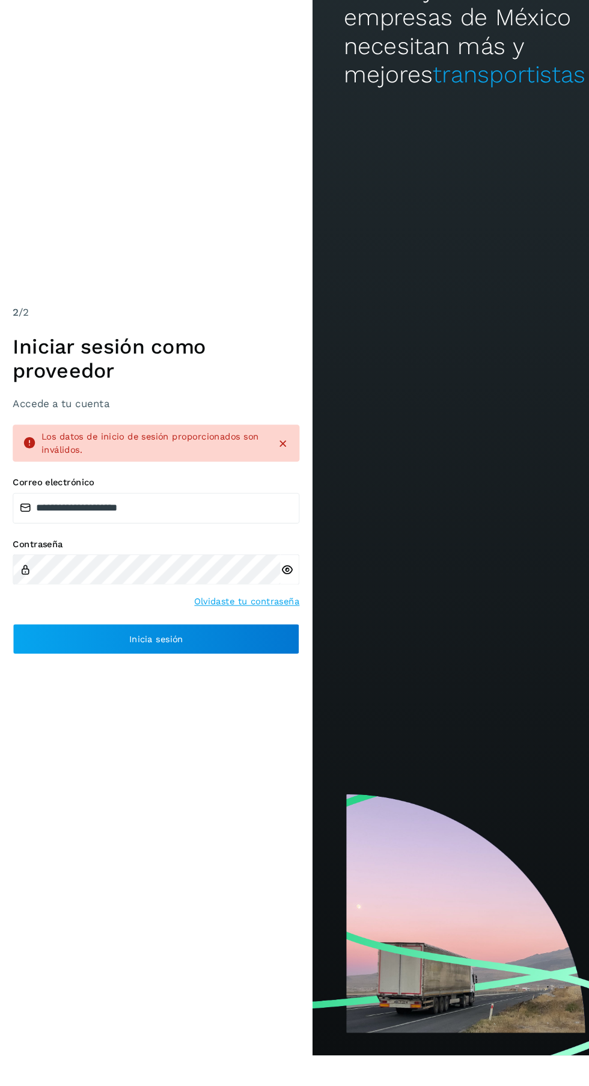
scroll to position [1, 0]
